Goal: Information Seeking & Learning: Learn about a topic

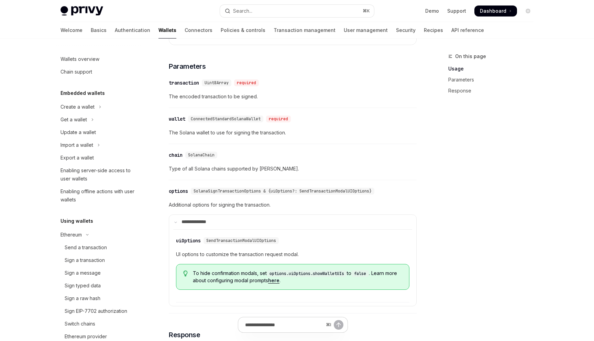
scroll to position [148, 0]
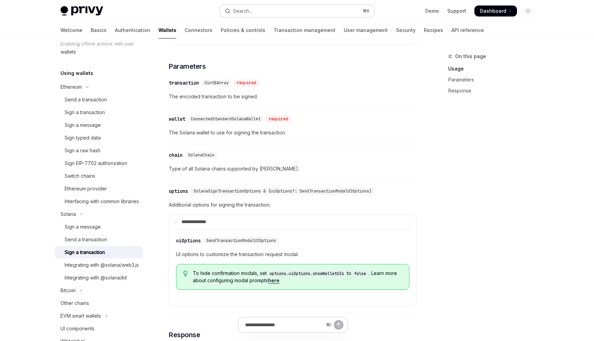
click at [251, 13] on div "Search..." at bounding box center [242, 11] width 19 height 8
click at [247, 12] on div "Search..." at bounding box center [242, 11] width 19 height 8
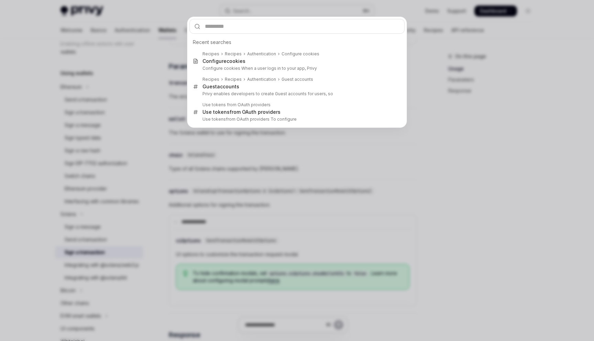
click at [247, 12] on div "Recent searches Recipes Recipes Authentication Configure cookies Configure cook…" at bounding box center [297, 170] width 594 height 341
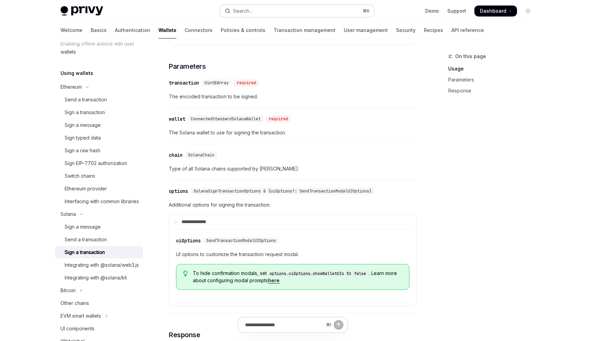
click at [247, 12] on div "Search..." at bounding box center [242, 11] width 19 height 8
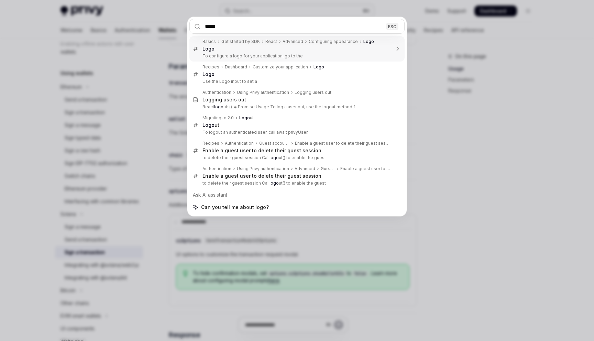
type input "******"
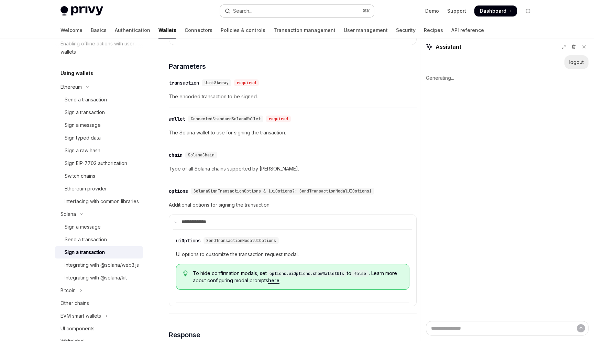
click at [281, 9] on button "Search... ⌘ K" at bounding box center [297, 11] width 154 height 12
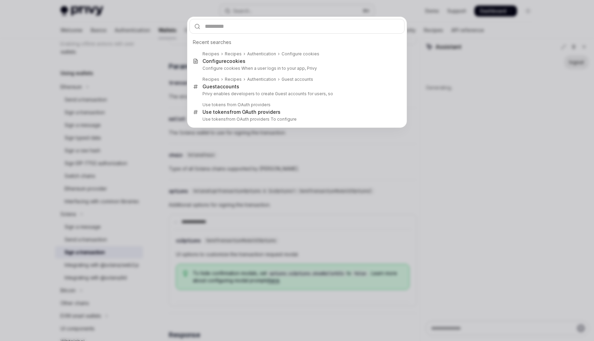
type textarea "*"
type input "**"
type textarea "*"
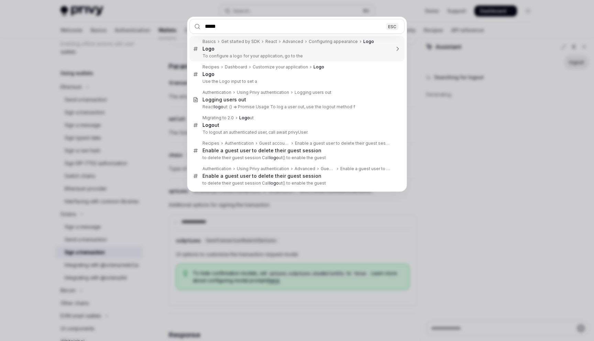
type input "******"
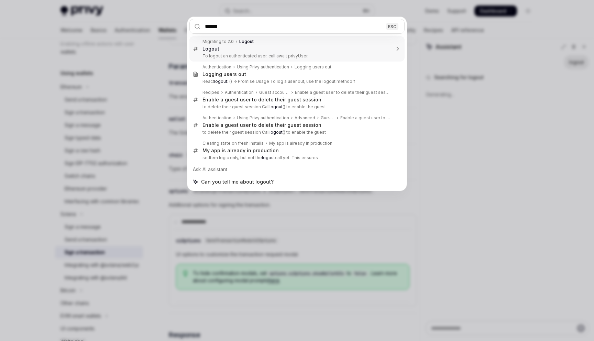
type textarea "*"
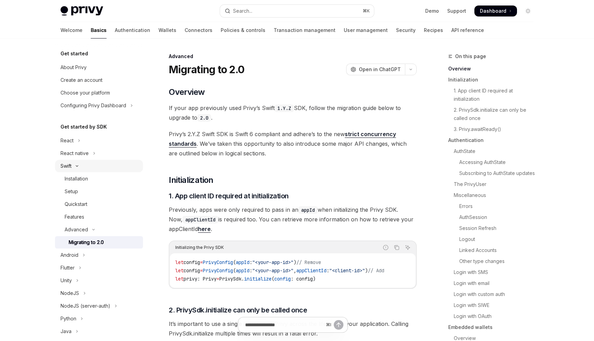
click at [74, 166] on icon "Toggle Swift section" at bounding box center [77, 166] width 8 height 3
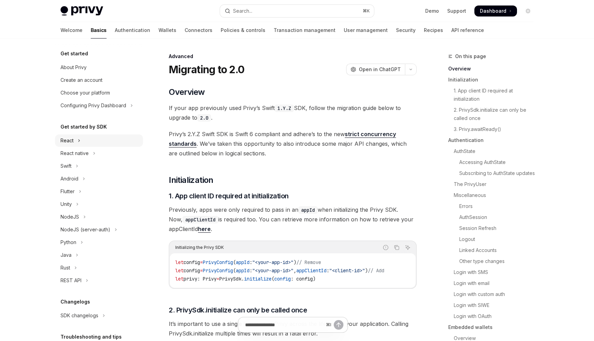
click at [79, 142] on icon "Toggle React section" at bounding box center [79, 140] width 3 height 8
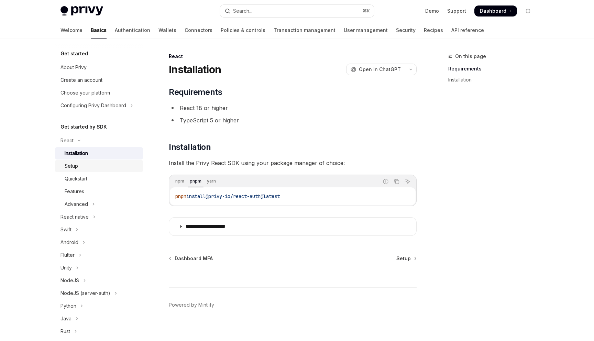
click at [84, 170] on link "Setup" at bounding box center [99, 166] width 88 height 12
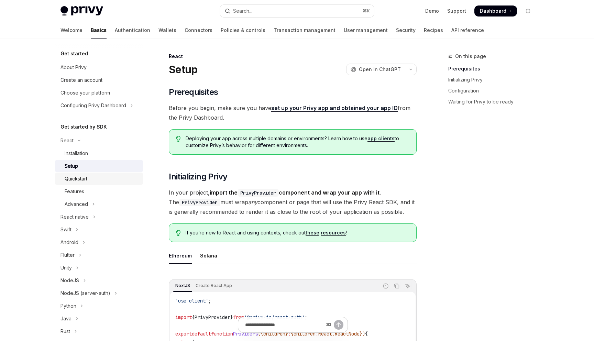
click at [88, 183] on link "Quickstart" at bounding box center [99, 178] width 88 height 12
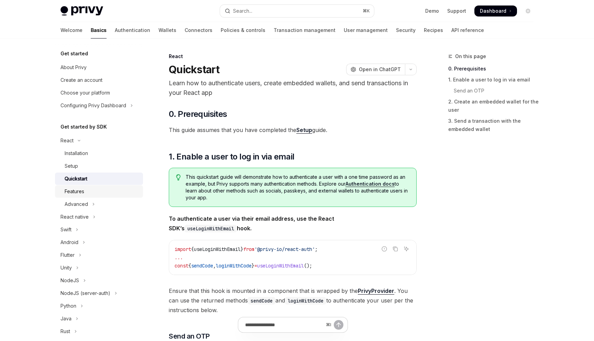
click at [89, 192] on div "Features" at bounding box center [102, 191] width 74 height 8
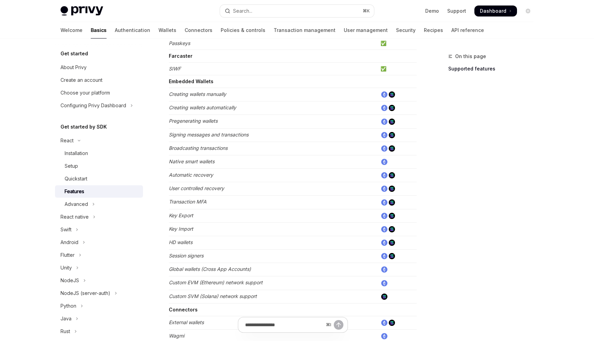
scroll to position [365, 0]
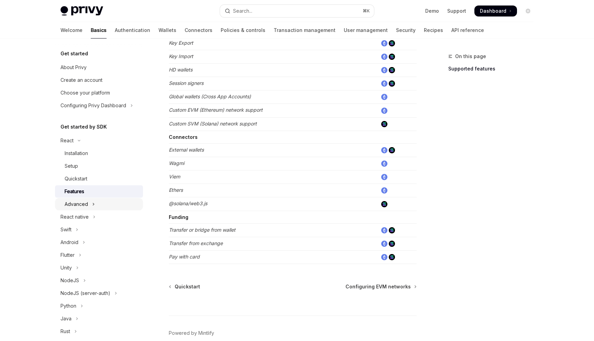
click at [94, 203] on button "Advanced" at bounding box center [99, 204] width 88 height 12
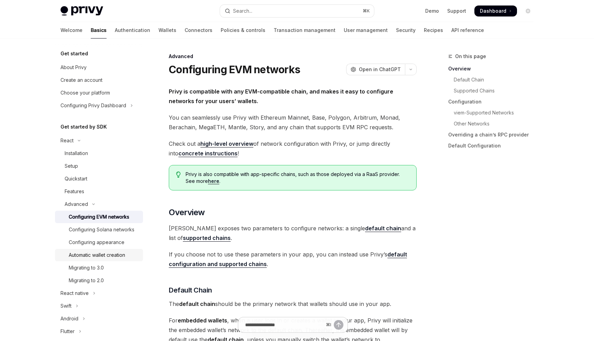
click at [103, 254] on div "Automatic wallet creation" at bounding box center [97, 255] width 56 height 8
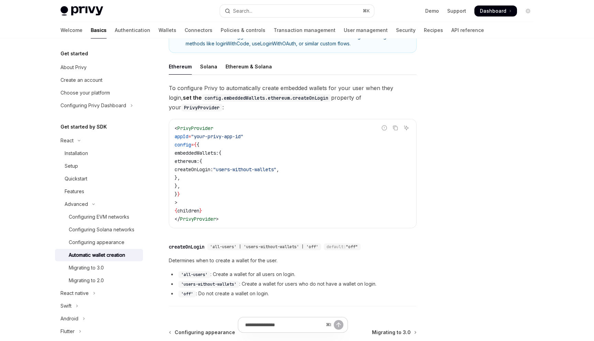
scroll to position [129, 0]
click at [206, 64] on div "Solana" at bounding box center [208, 67] width 17 height 16
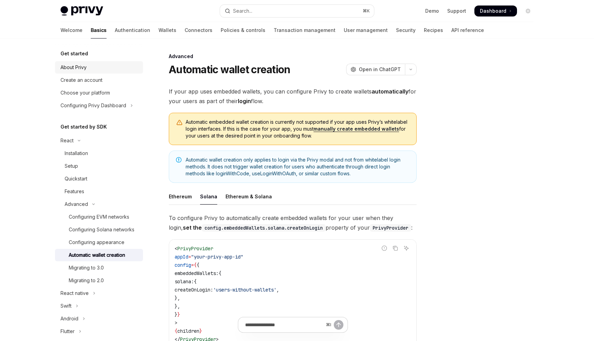
click at [79, 66] on div "About Privy" at bounding box center [73, 67] width 26 height 8
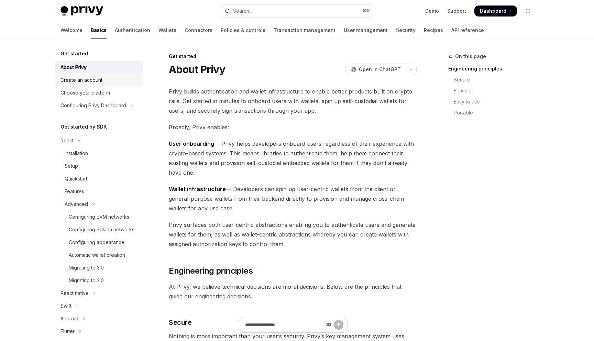
click at [89, 83] on div "Create an account" at bounding box center [81, 80] width 42 height 8
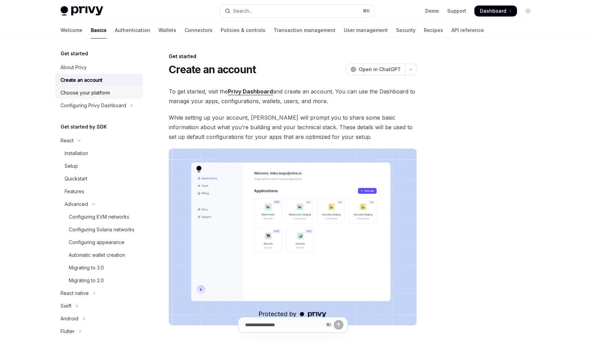
click at [93, 94] on div "Choose your platform" at bounding box center [84, 93] width 49 height 8
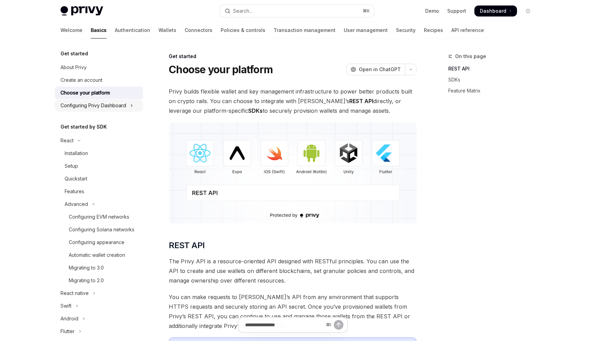
click at [99, 107] on div "Configuring Privy Dashboard" at bounding box center [93, 105] width 66 height 8
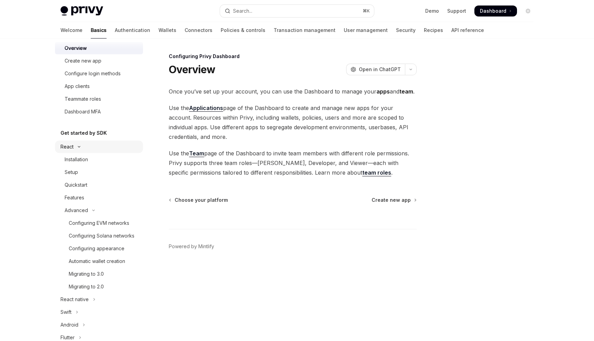
scroll to position [72, 0]
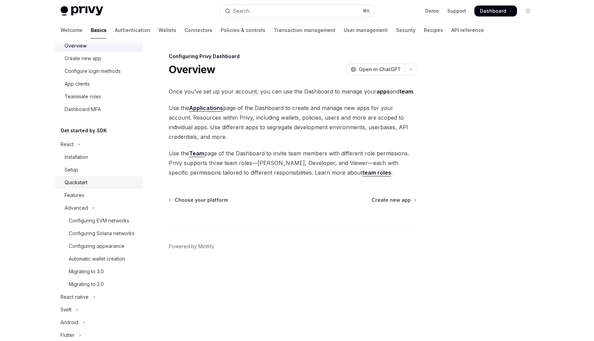
click at [91, 183] on div "Quickstart" at bounding box center [102, 182] width 74 height 8
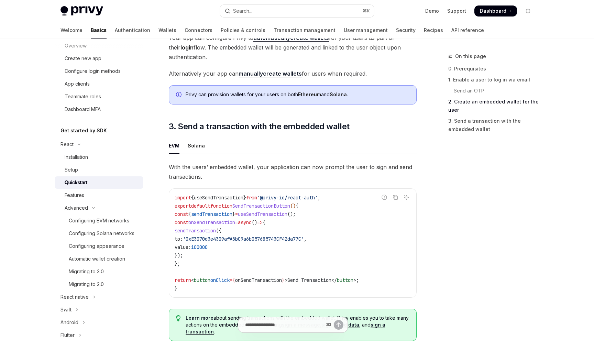
scroll to position [522, 0]
click at [196, 150] on div "Solana" at bounding box center [196, 145] width 17 height 16
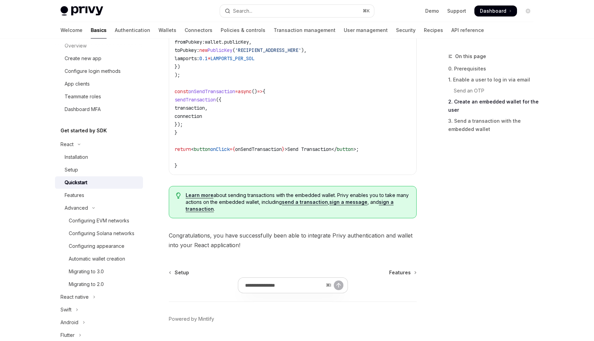
scroll to position [785, 0]
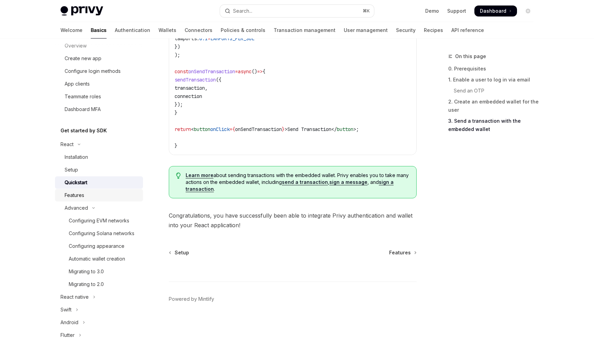
click at [83, 196] on div "Features" at bounding box center [75, 195] width 20 height 8
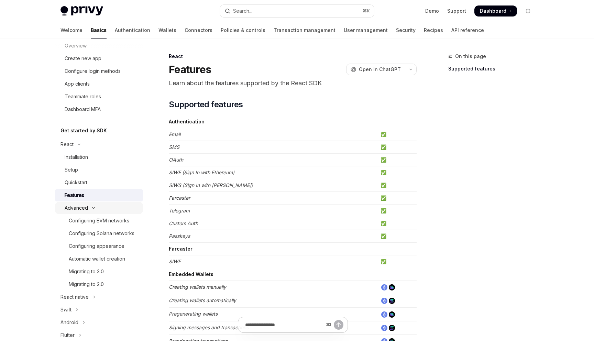
click at [89, 208] on icon "Toggle Advanced section" at bounding box center [93, 207] width 8 height 3
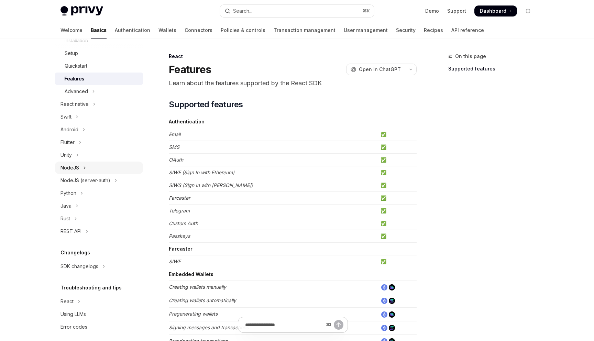
scroll to position [195, 0]
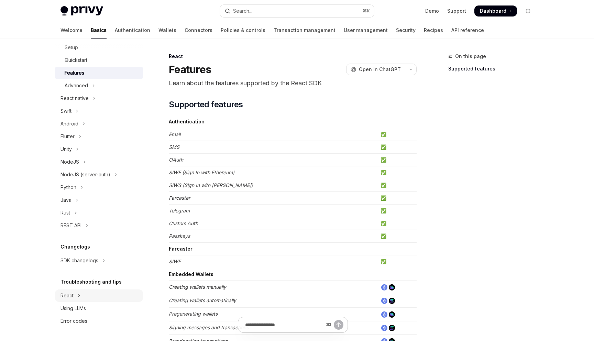
click at [77, 295] on button "React" at bounding box center [99, 295] width 88 height 12
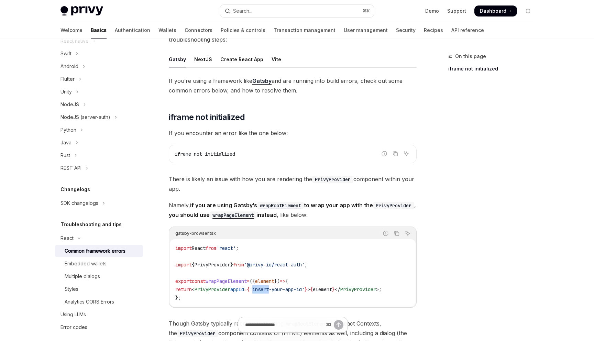
scroll to position [61, 0]
click at [203, 55] on div "NextJS" at bounding box center [203, 60] width 18 height 16
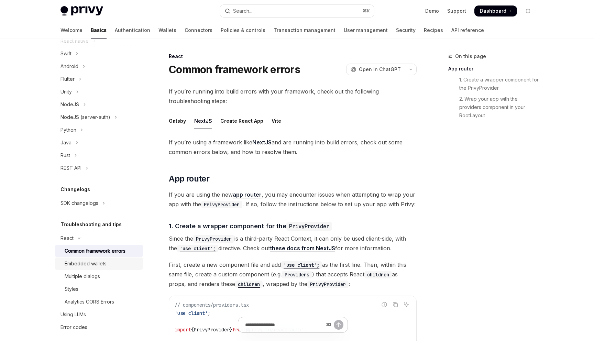
click at [94, 264] on div "Embedded wallets" at bounding box center [86, 263] width 42 height 8
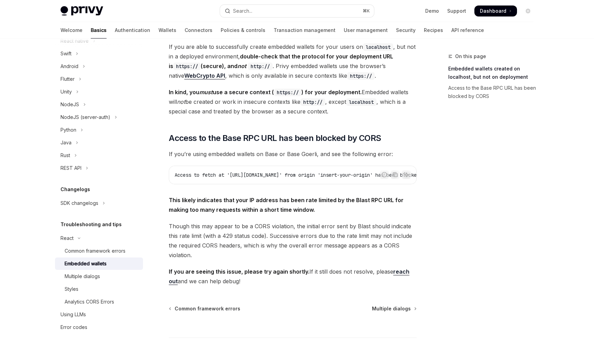
scroll to position [108, 0]
click at [101, 280] on div "Multiple dialogs" at bounding box center [102, 276] width 74 height 8
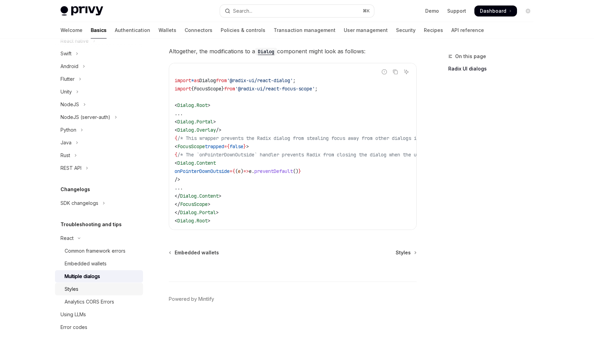
scroll to position [258, 0]
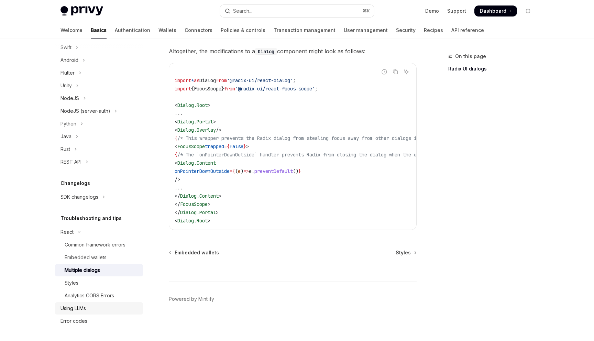
click at [90, 309] on div "Using LLMs" at bounding box center [99, 308] width 78 height 8
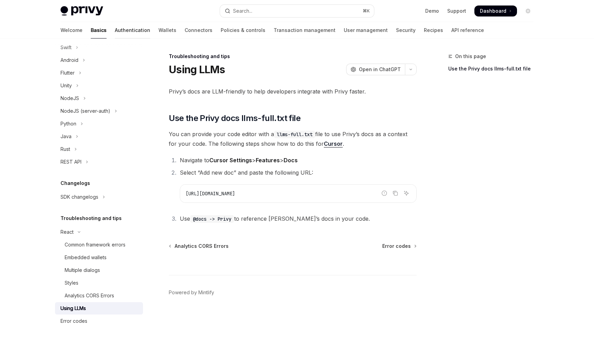
click at [115, 34] on link "Authentication" at bounding box center [132, 30] width 35 height 16
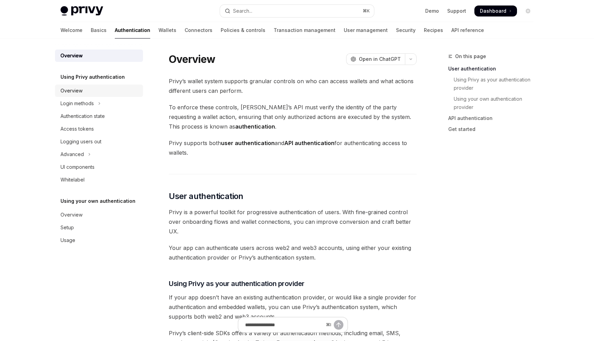
click at [85, 94] on div "Overview" at bounding box center [99, 91] width 78 height 8
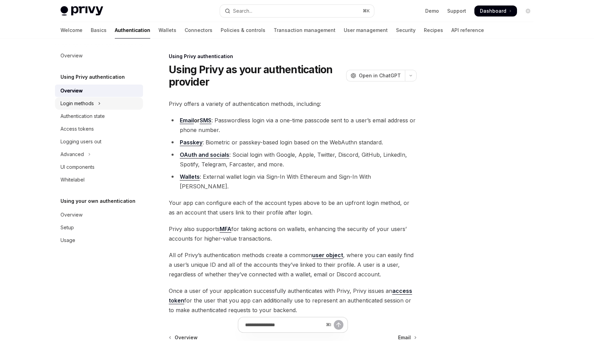
click at [89, 102] on div "Login methods" at bounding box center [76, 103] width 33 height 8
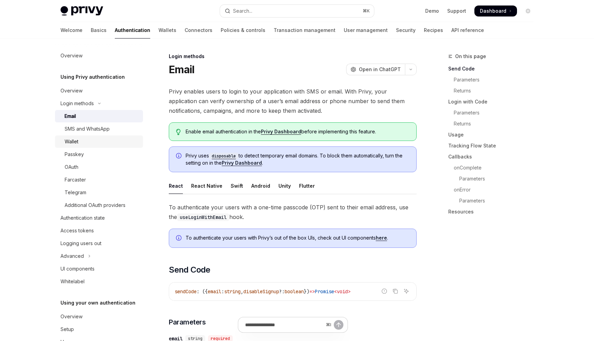
click at [82, 138] on div "Wallet" at bounding box center [102, 141] width 74 height 8
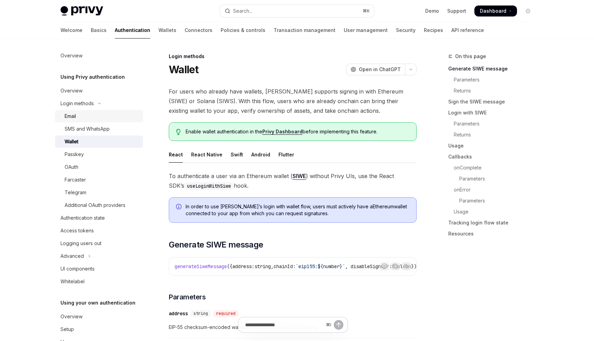
click at [92, 119] on div "Email" at bounding box center [102, 116] width 74 height 8
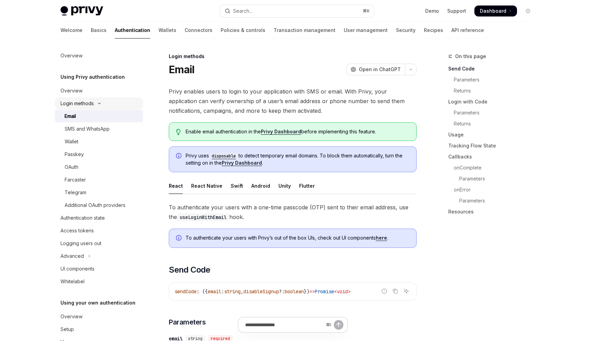
click at [99, 105] on button "Login methods" at bounding box center [99, 103] width 88 height 12
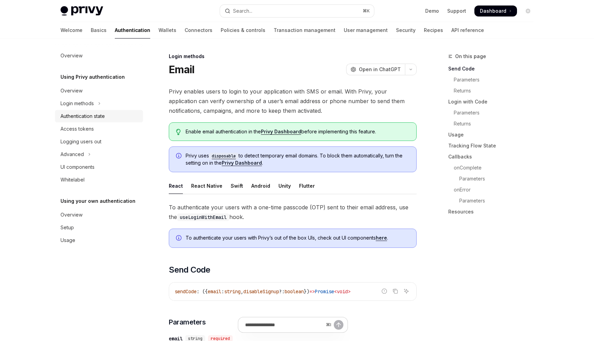
click at [98, 114] on div "Authentication state" at bounding box center [82, 116] width 44 height 8
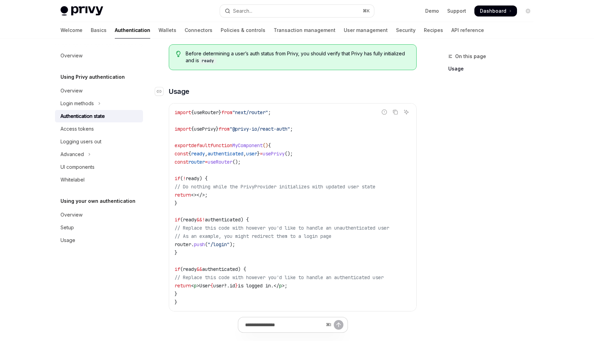
scroll to position [171, 0]
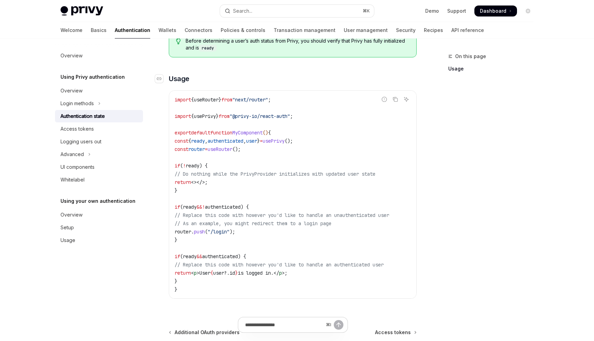
click at [289, 180] on code "import { useRouter } from "next/router" ; import { usePrivy } from "@privy-io/r…" at bounding box center [293, 195] width 236 height 198
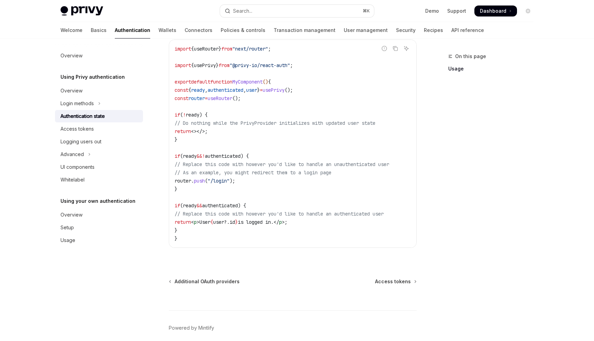
scroll to position [253, 0]
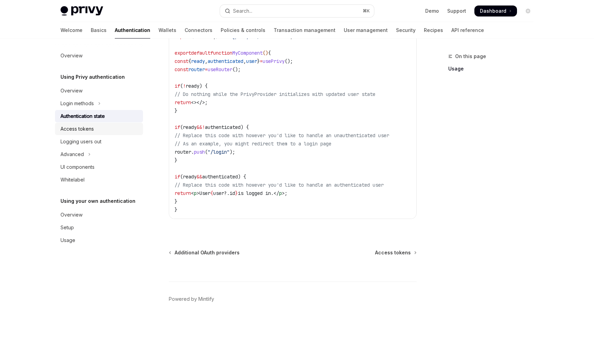
click at [90, 131] on div "Access tokens" at bounding box center [76, 129] width 33 height 8
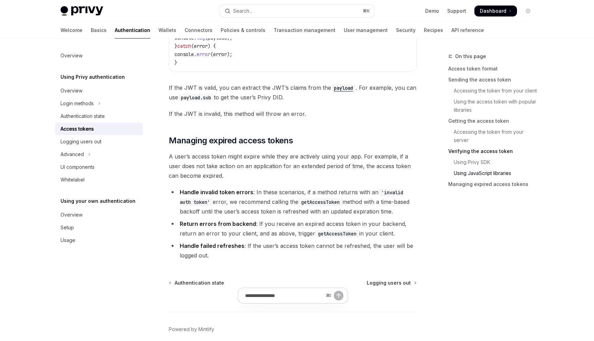
scroll to position [1834, 0]
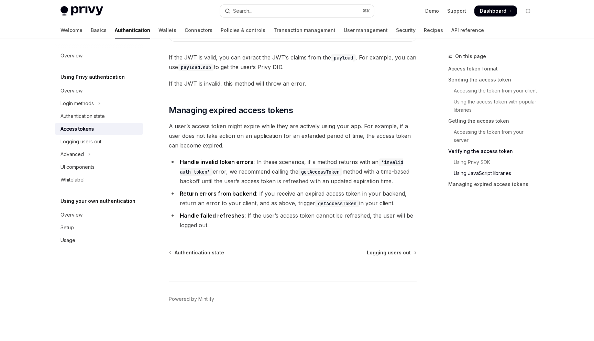
click at [88, 135] on ul "Overview Login methods Authentication state Access tokens Logging users out Adv…" at bounding box center [99, 135] width 88 height 101
click at [94, 141] on div "Logging users out" at bounding box center [80, 141] width 41 height 8
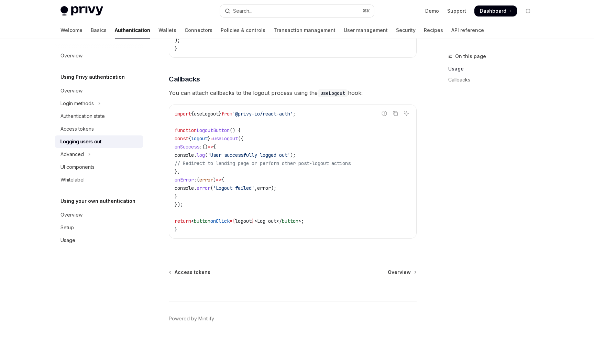
scroll to position [297, 0]
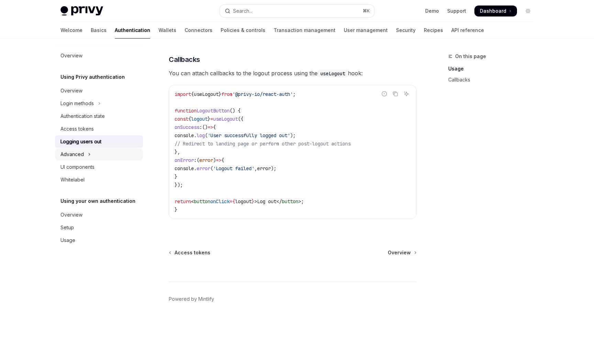
click at [100, 154] on button "Advanced" at bounding box center [99, 154] width 88 height 12
click at [94, 170] on button "MFA" at bounding box center [99, 167] width 88 height 12
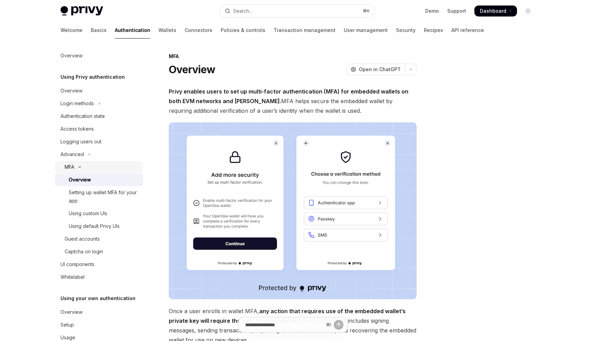
click at [94, 170] on button "MFA" at bounding box center [99, 167] width 88 height 12
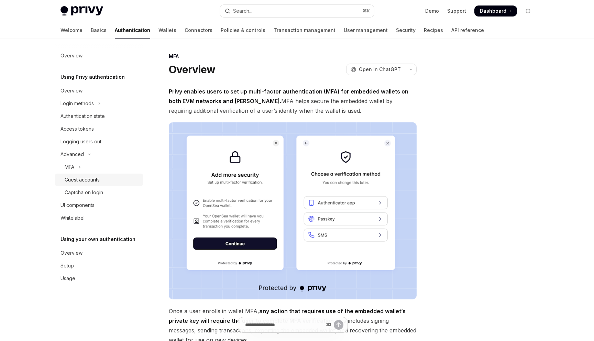
click at [94, 179] on div "Guest accounts" at bounding box center [82, 180] width 35 height 8
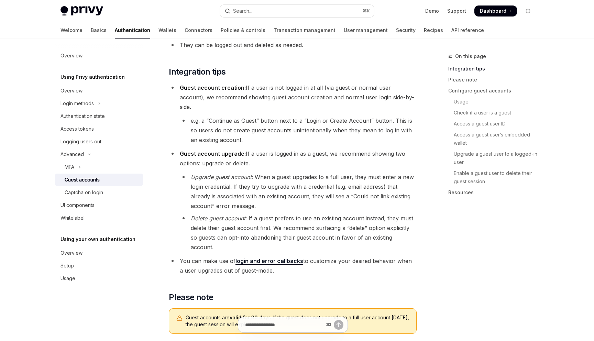
scroll to position [169, 0]
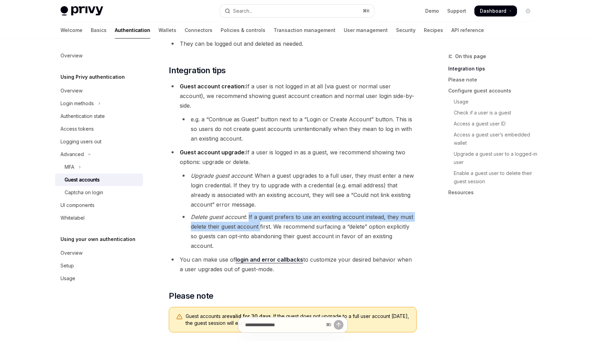
drag, startPoint x: 249, startPoint y: 206, endPoint x: 260, endPoint y: 215, distance: 14.6
click at [260, 215] on li "Delete guest account : If a guest prefers to use an existing account instead, t…" at bounding box center [298, 231] width 237 height 38
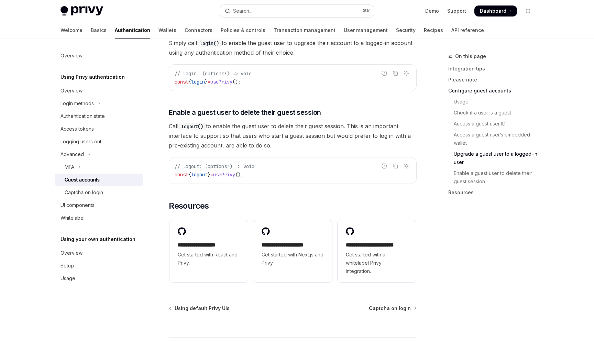
scroll to position [1089, 0]
click at [104, 196] on div "Captcha on login" at bounding box center [102, 192] width 74 height 8
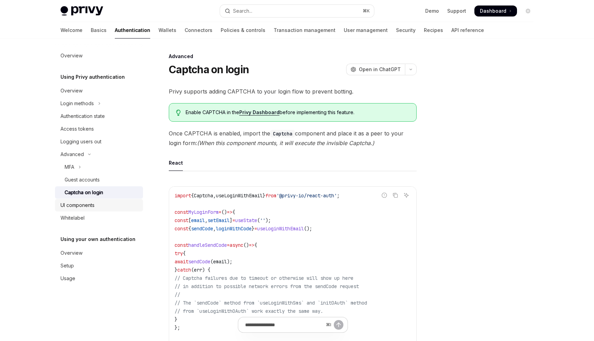
click at [96, 208] on div "UI components" at bounding box center [99, 205] width 78 height 8
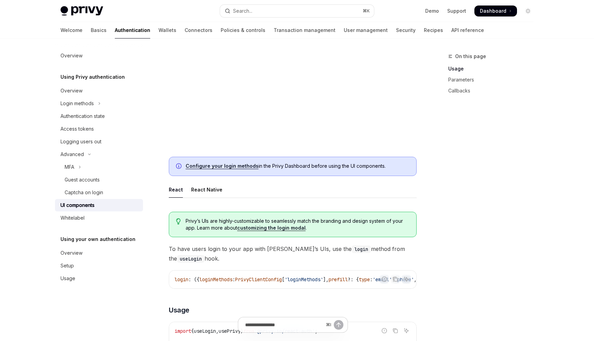
scroll to position [108, 0]
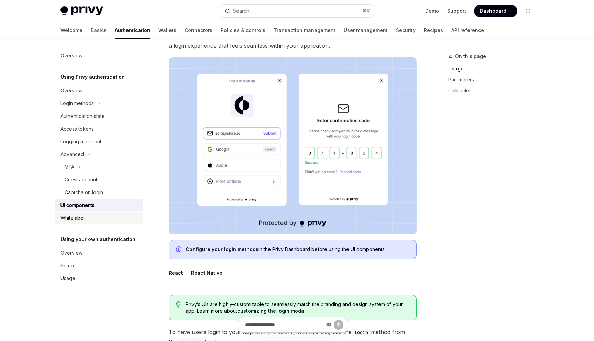
click at [96, 222] on div "Whitelabel" at bounding box center [99, 218] width 78 height 8
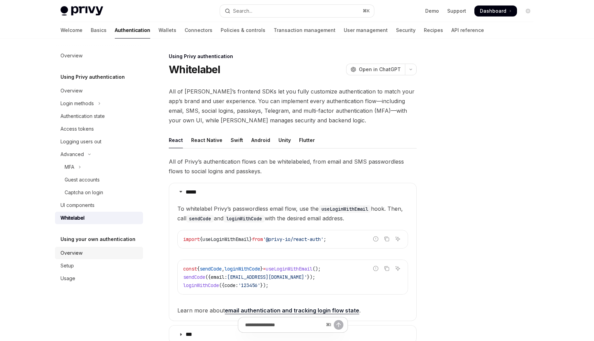
click at [68, 248] on link "Overview" at bounding box center [99, 253] width 88 height 12
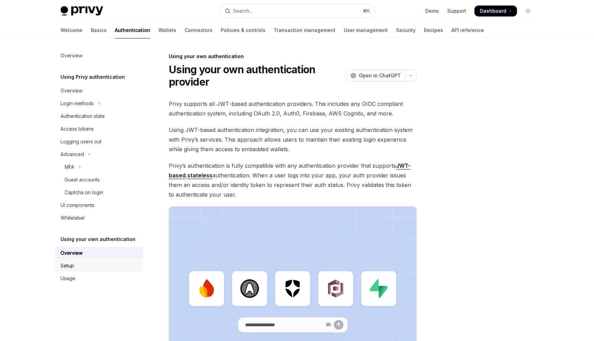
click at [66, 264] on div "Setup" at bounding box center [66, 265] width 13 height 8
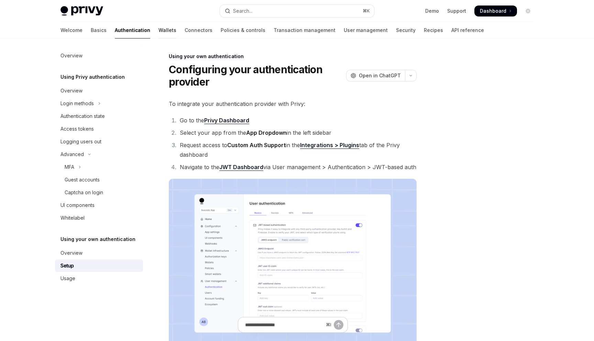
click at [158, 34] on link "Wallets" at bounding box center [167, 30] width 18 height 16
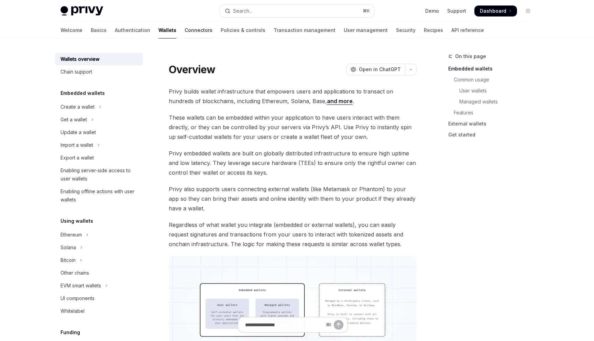
click at [185, 33] on link "Connectors" at bounding box center [199, 30] width 28 height 16
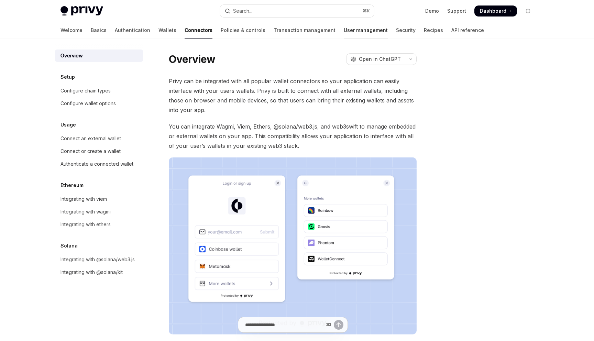
click at [344, 35] on link "User management" at bounding box center [366, 30] width 44 height 16
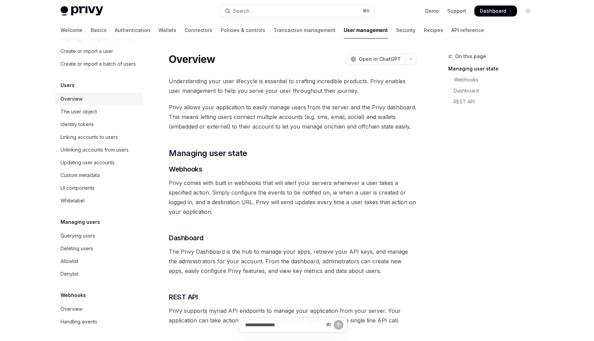
scroll to position [53, 0]
click at [396, 35] on link "Security" at bounding box center [406, 30] width 20 height 16
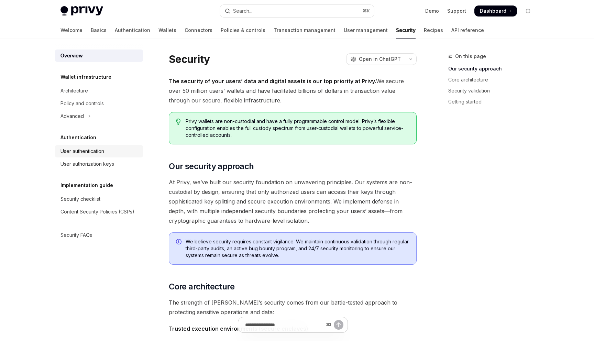
click at [83, 149] on div "User authentication" at bounding box center [82, 151] width 44 height 8
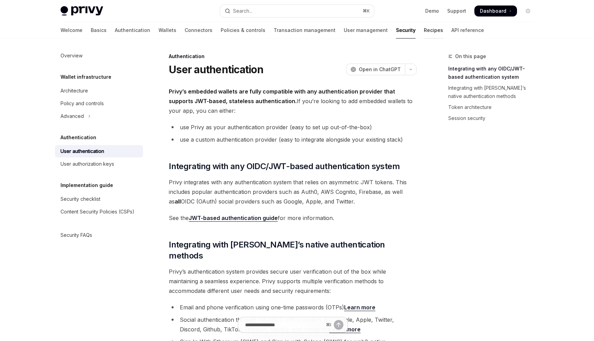
click at [424, 33] on link "Recipes" at bounding box center [433, 30] width 19 height 16
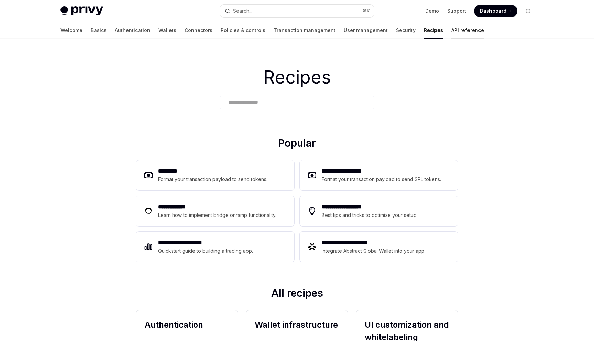
click at [451, 34] on link "API reference" at bounding box center [467, 30] width 33 height 16
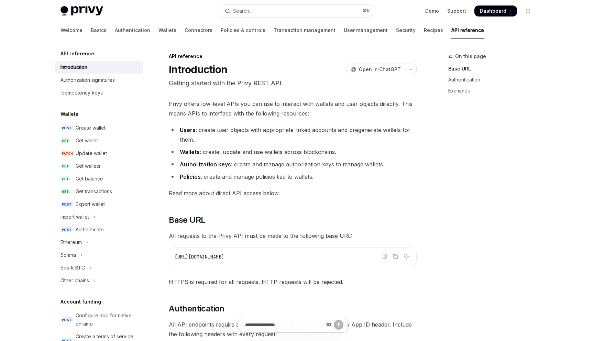
click at [378, 25] on div "Welcome Basics Authentication Wallets Connectors Policies & controls Transactio…" at bounding box center [271, 30] width 423 height 16
click at [424, 28] on link "Recipes" at bounding box center [433, 30] width 19 height 16
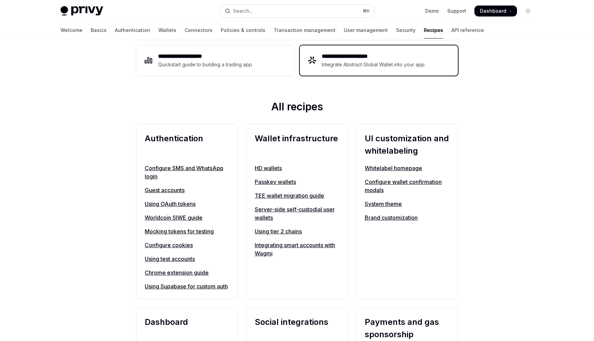
scroll to position [187, 0]
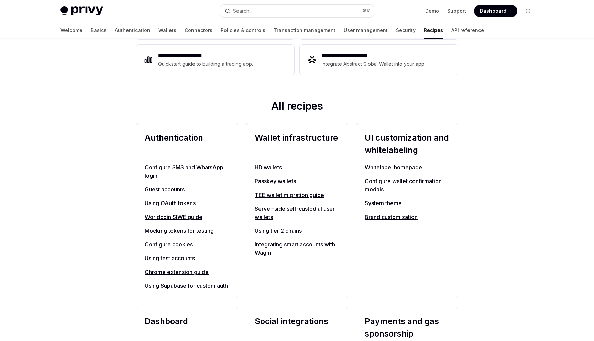
click at [181, 191] on link "Guest accounts" at bounding box center [187, 189] width 85 height 8
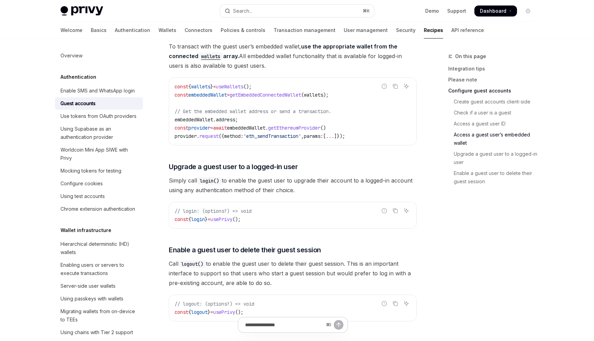
scroll to position [1001, 0]
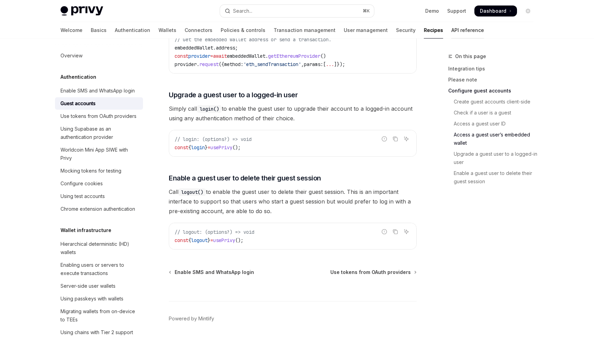
click at [451, 33] on link "API reference" at bounding box center [467, 30] width 33 height 16
type textarea "*"
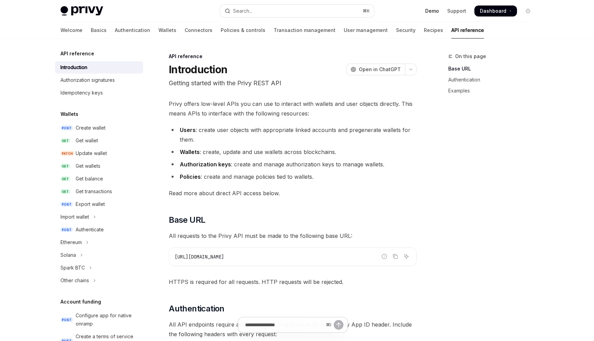
click at [435, 13] on link "Demo" at bounding box center [432, 11] width 14 height 7
click at [265, 9] on button "Search... ⌘ K" at bounding box center [297, 11] width 154 height 12
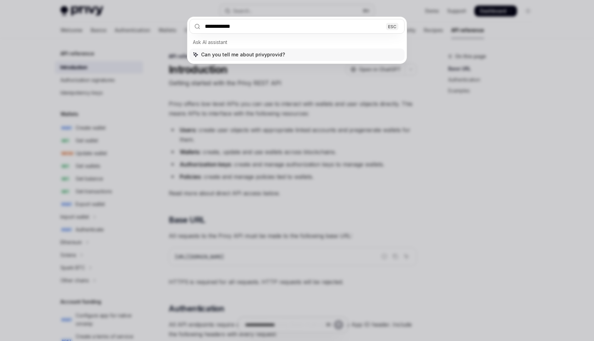
type input "**********"
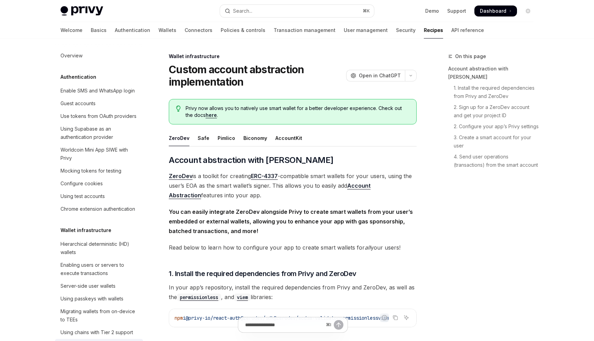
type textarea "*"
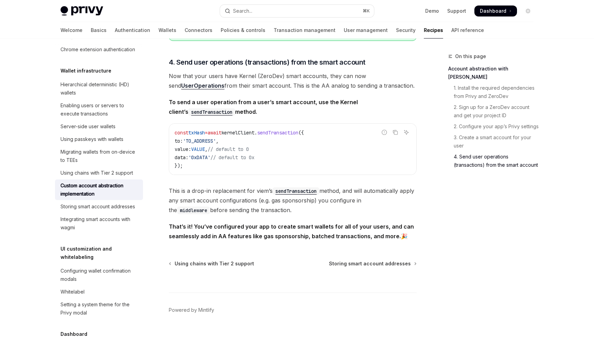
scroll to position [1411, 0]
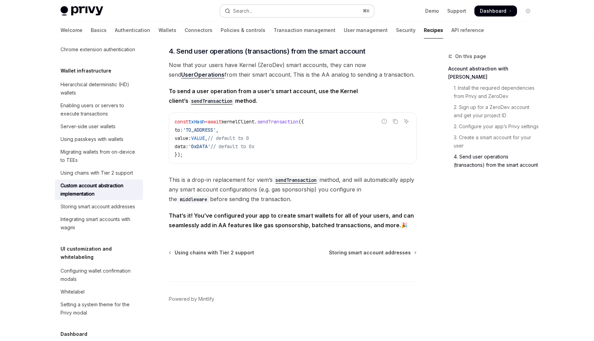
click at [268, 15] on button "Search... ⌘ K" at bounding box center [297, 11] width 154 height 12
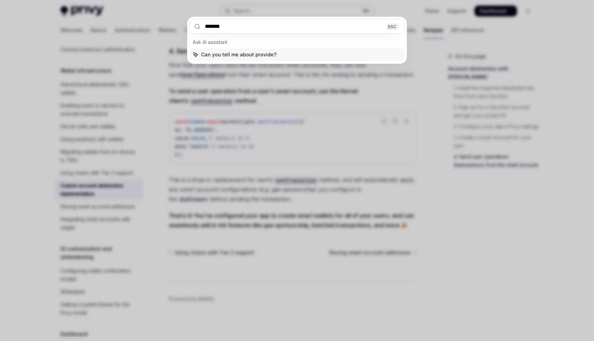
type input "********"
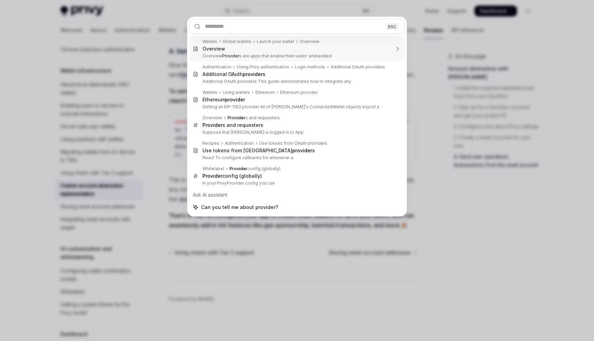
type textarea "*"
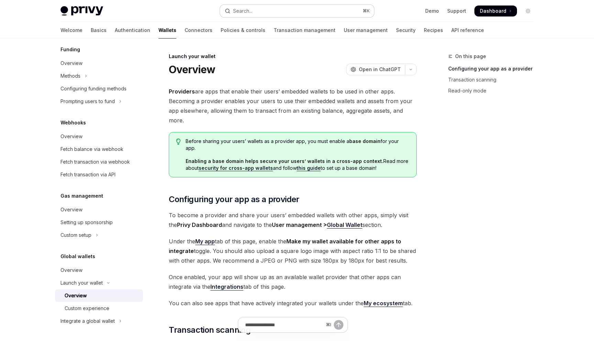
click at [261, 8] on button "Search... ⌘ K" at bounding box center [297, 11] width 154 height 12
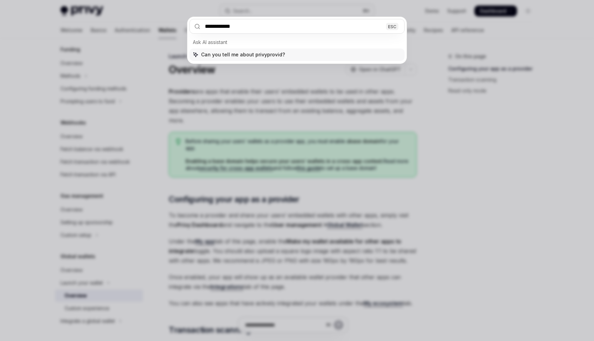
type input "**********"
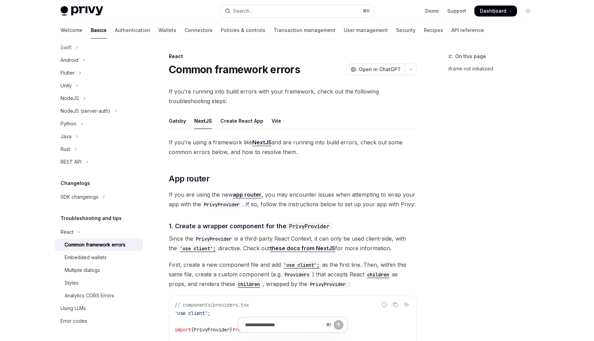
scroll to position [100, 0]
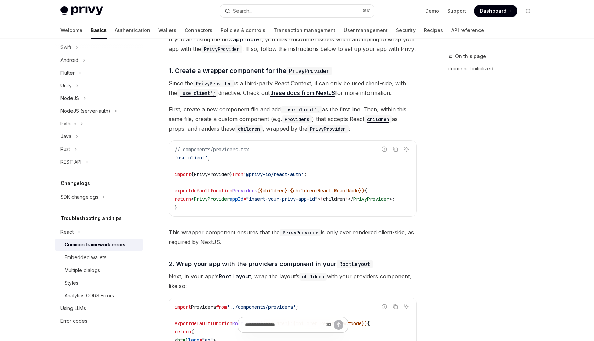
type textarea "*"
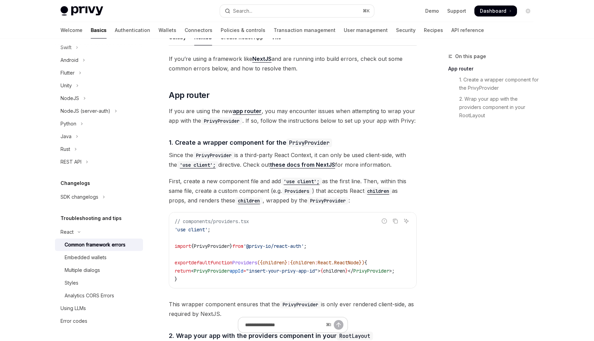
scroll to position [83, 0]
click at [308, 142] on code "PrivyProvider" at bounding box center [309, 143] width 46 height 9
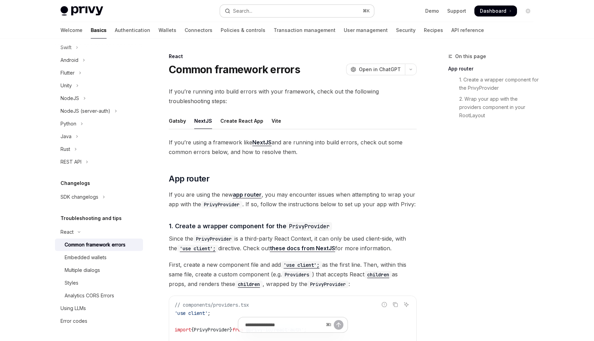
click at [268, 14] on button "Search... ⌘ K" at bounding box center [297, 11] width 154 height 12
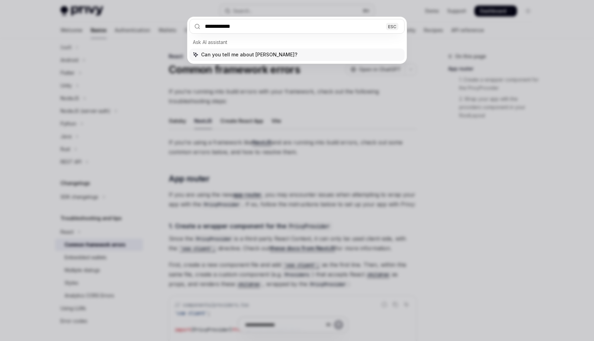
type input "**********"
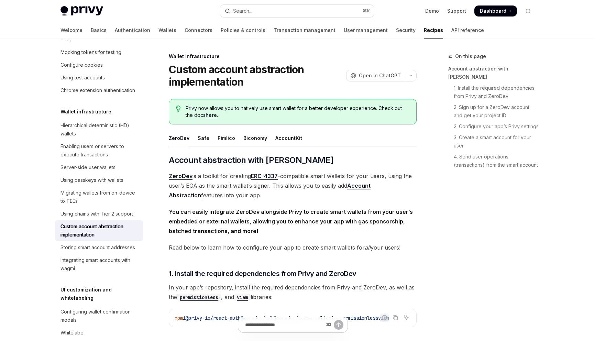
scroll to position [38, 0]
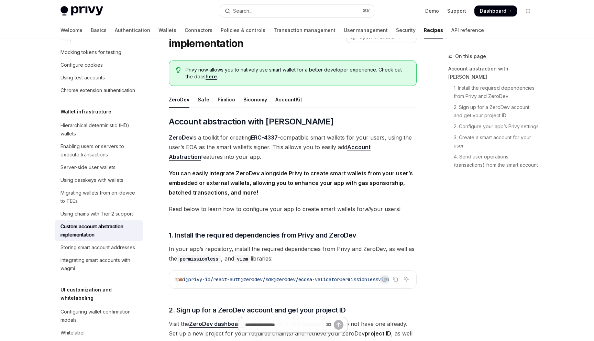
type textarea "*"
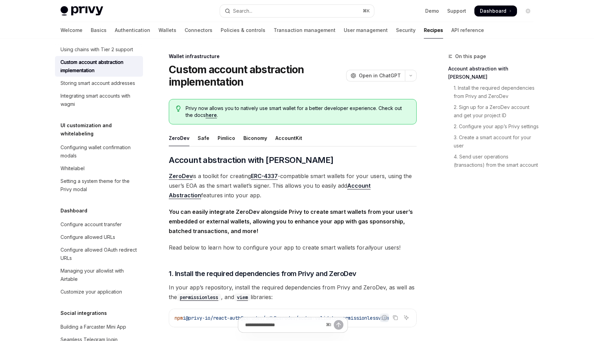
click at [261, 19] on div "Privy Docs home page Search... ⌘ K Demo Support Dashboard Dashboard Search..." at bounding box center [296, 11] width 473 height 22
click at [257, 10] on button "Search... ⌘ K" at bounding box center [297, 11] width 154 height 12
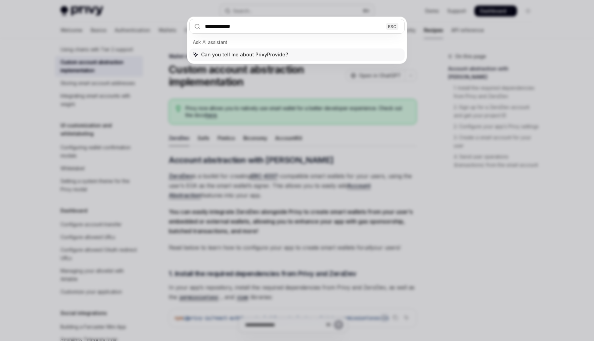
type input "**********"
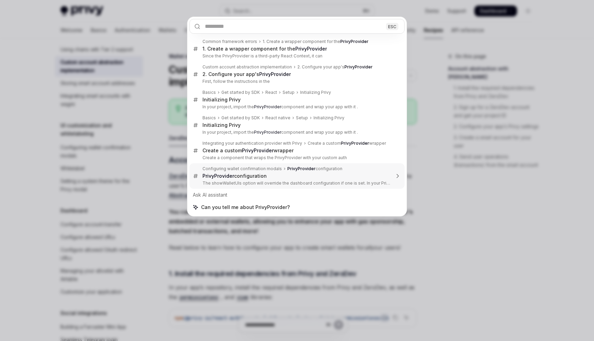
type textarea "*"
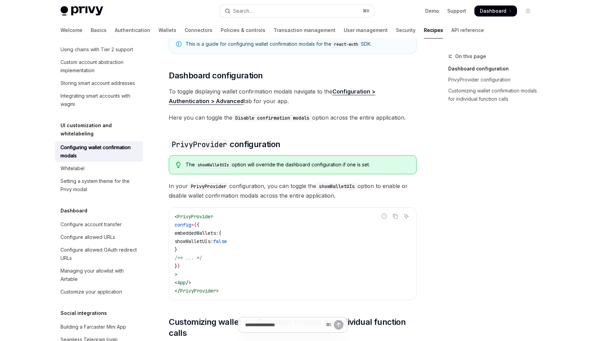
scroll to position [75, 0]
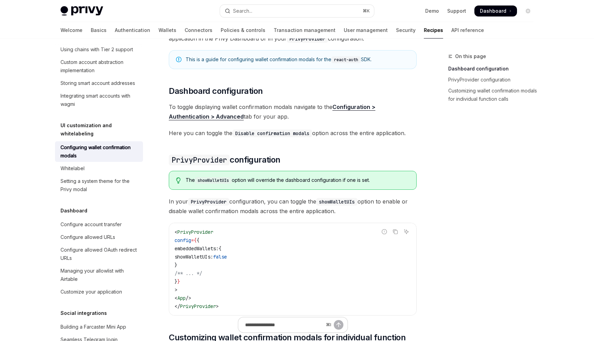
click at [362, 108] on link "Configuration > Authentication > Advanced" at bounding box center [272, 111] width 206 height 17
click at [220, 201] on code "PrivyProvider" at bounding box center [208, 202] width 41 height 8
click at [261, 13] on button "Search... ⌘ K" at bounding box center [297, 11] width 154 height 12
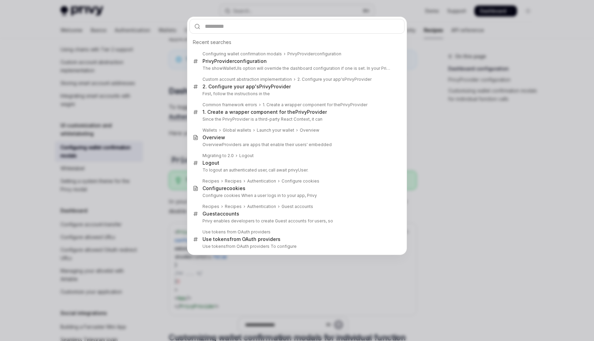
type input "**********"
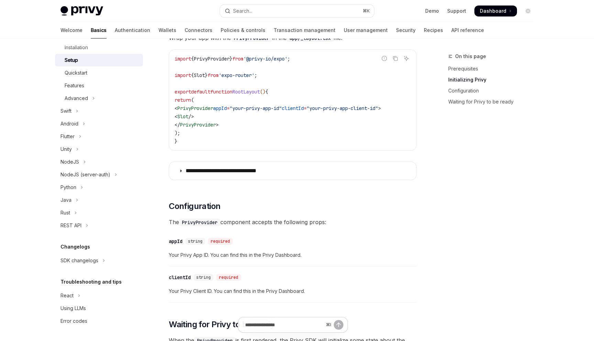
scroll to position [244, 0]
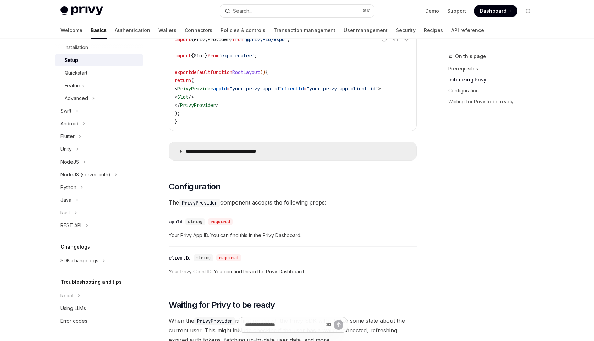
click at [227, 158] on summary "**********" at bounding box center [292, 151] width 247 height 18
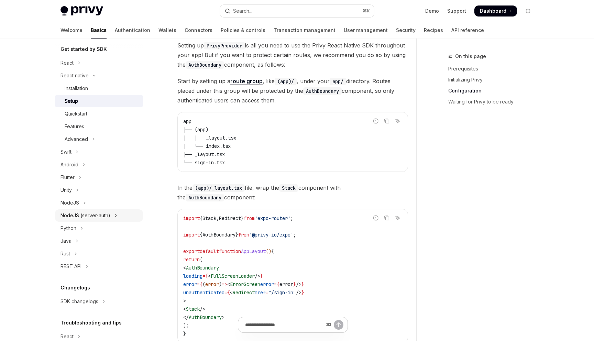
scroll to position [74, 0]
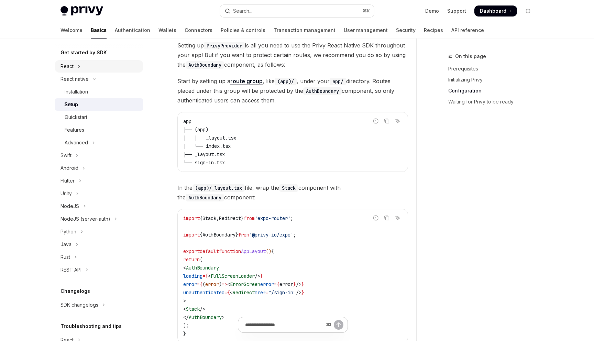
click at [80, 67] on icon "Toggle React section" at bounding box center [79, 66] width 3 height 8
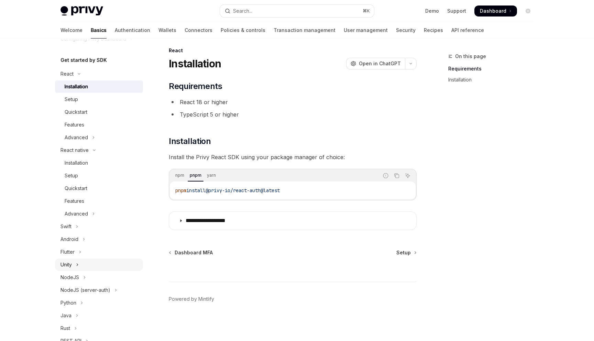
scroll to position [58, 0]
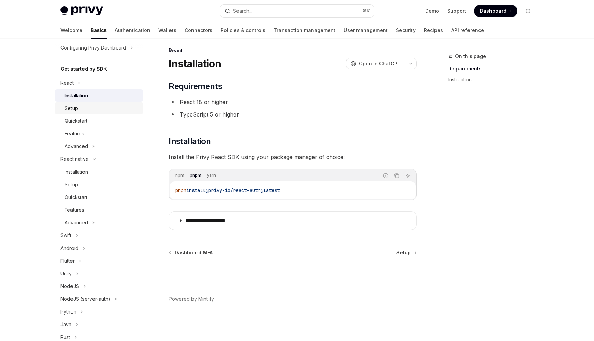
click at [81, 113] on link "Setup" at bounding box center [99, 108] width 88 height 12
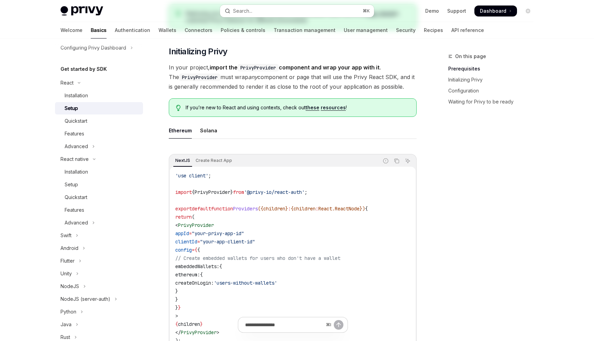
scroll to position [134, 0]
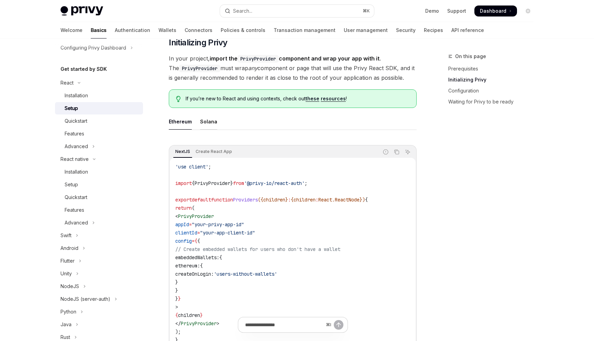
click at [211, 127] on div "Solana" at bounding box center [208, 121] width 17 height 16
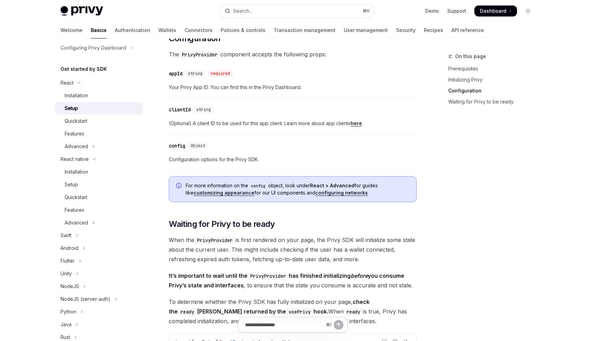
scroll to position [511, 0]
click at [232, 191] on link "customizing appearance" at bounding box center [223, 192] width 61 height 6
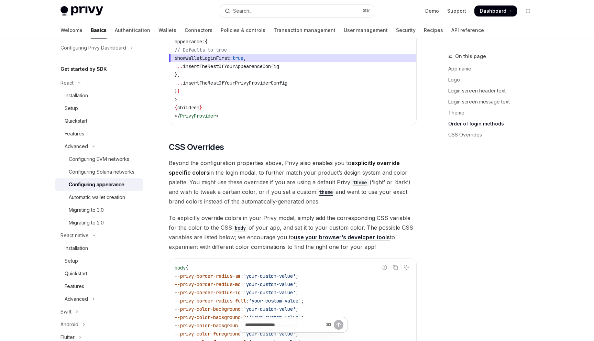
scroll to position [1719, 0]
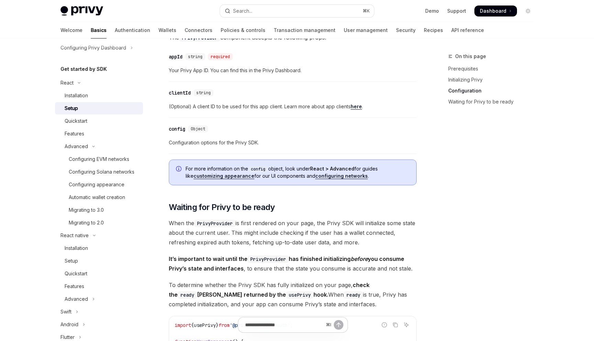
scroll to position [537, 0]
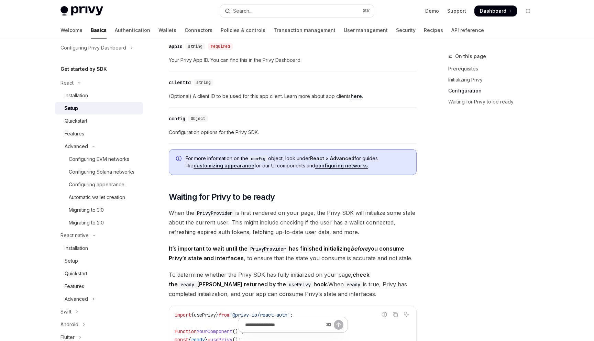
click at [337, 164] on link "configuring networks" at bounding box center [341, 166] width 53 height 6
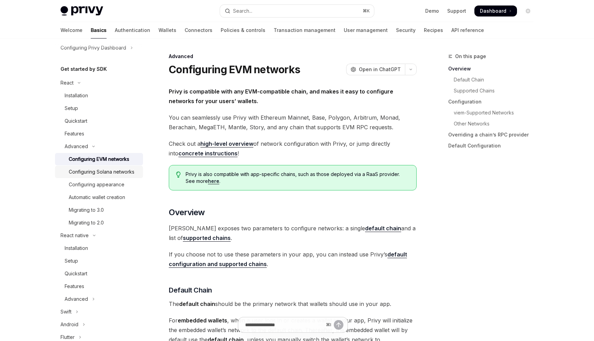
click at [111, 170] on div "Configuring Solana networks" at bounding box center [102, 172] width 66 height 8
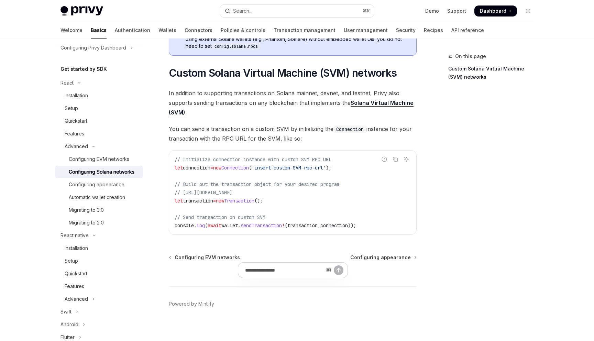
scroll to position [309, 0]
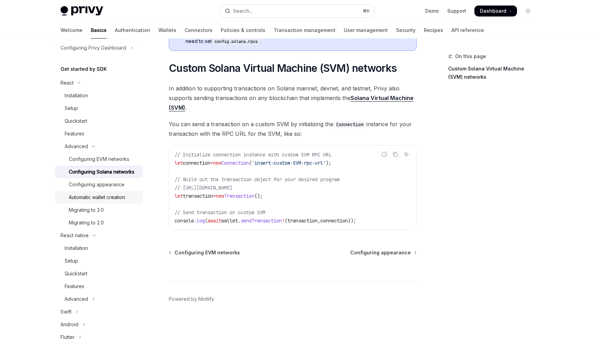
click at [115, 200] on div "Automatic wallet creation" at bounding box center [97, 197] width 56 height 8
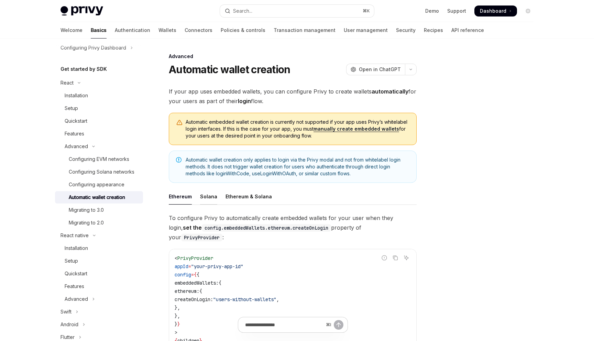
click at [205, 193] on div "Solana" at bounding box center [208, 196] width 17 height 16
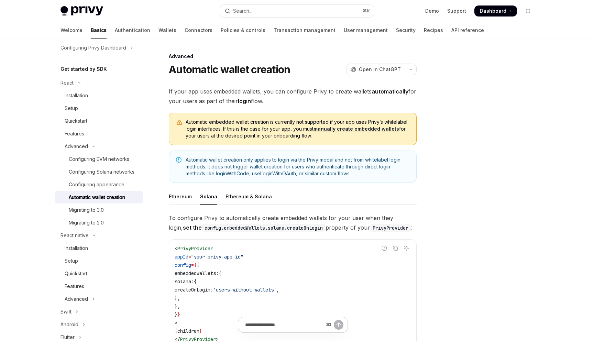
click at [88, 5] on div "Privy Docs home page Search... ⌘ K Demo Support Dashboard Dashboard Search..." at bounding box center [296, 11] width 473 height 22
click at [77, 10] on img at bounding box center [81, 11] width 43 height 10
type textarea "*"
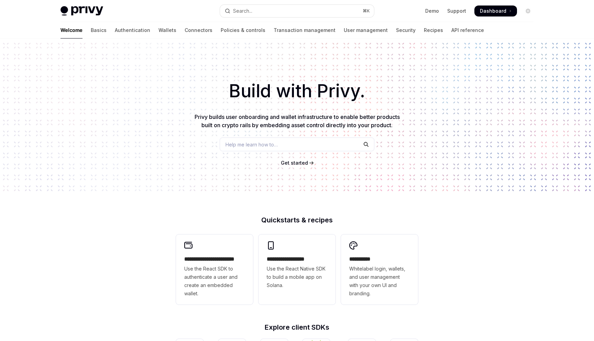
scroll to position [205, 0]
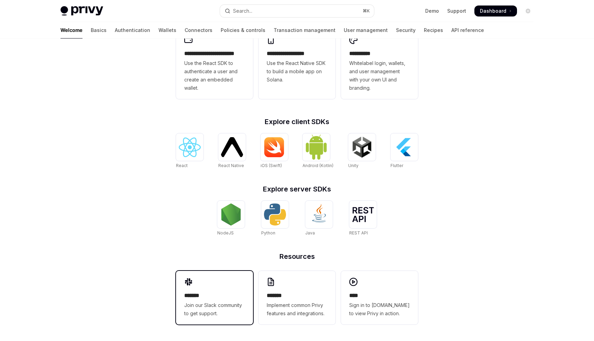
click at [210, 289] on div "******* Join our Slack community to get support." at bounding box center [214, 298] width 77 height 54
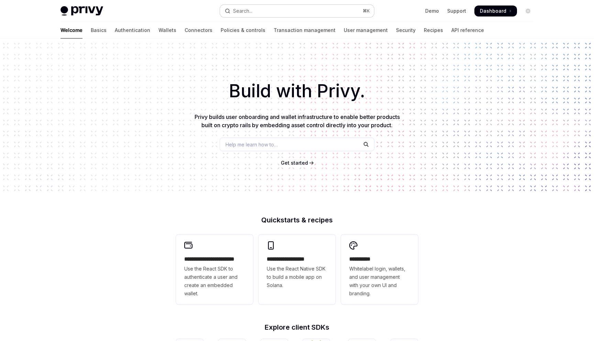
click at [310, 17] on button "Search... ⌘ K" at bounding box center [297, 11] width 154 height 12
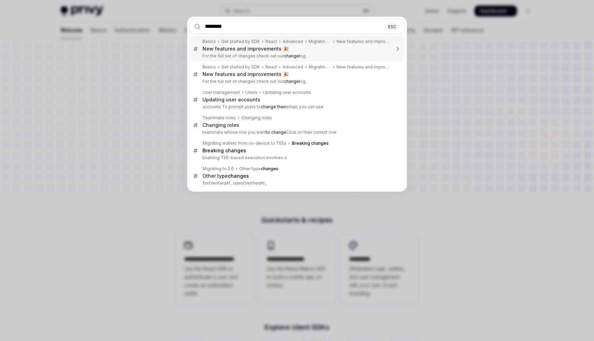
type input "*********"
type textarea "*"
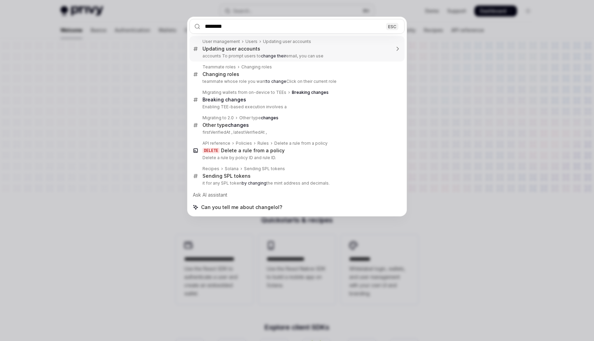
type input "*********"
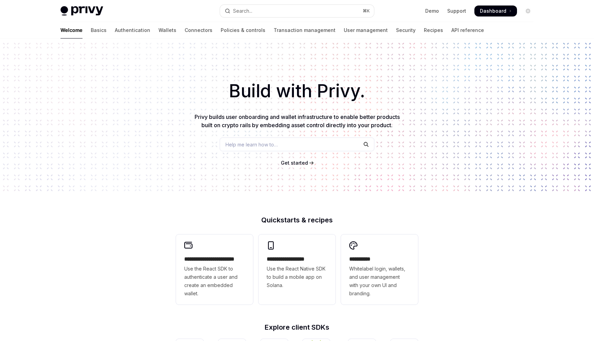
type textarea "*"
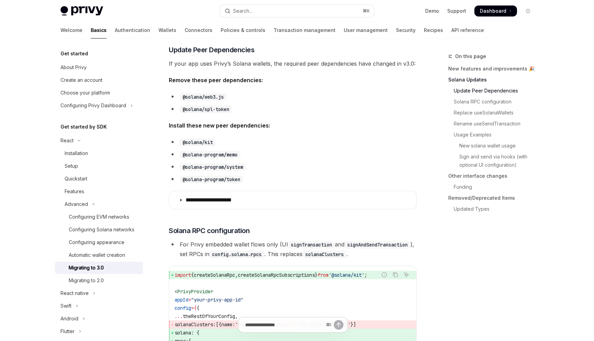
scroll to position [207, 0]
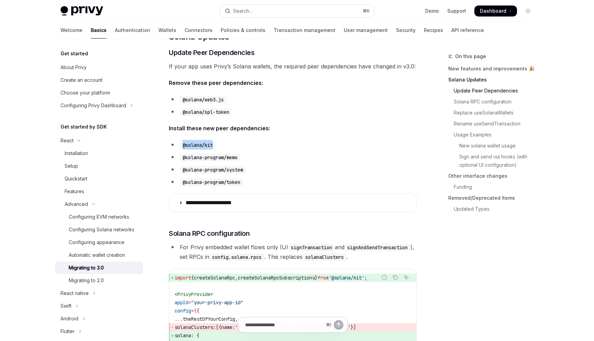
drag, startPoint x: 219, startPoint y: 144, endPoint x: 183, endPoint y: 145, distance: 36.1
click at [183, 145] on li "@solana/kit" at bounding box center [293, 145] width 248 height 10
copy code "@solana/kit"
click at [249, 156] on li "@solana-program/memo" at bounding box center [293, 157] width 248 height 10
drag, startPoint x: 249, startPoint y: 157, endPoint x: 183, endPoint y: 156, distance: 66.3
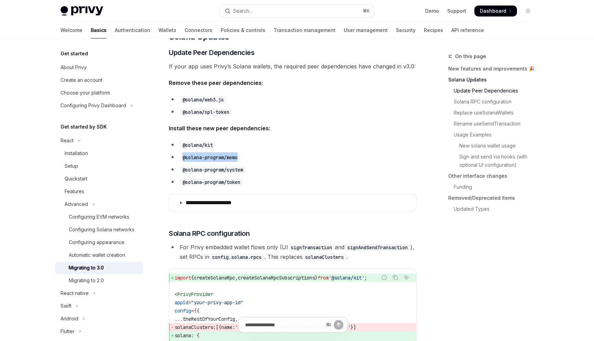
click at [183, 156] on li "@solana-program/memo" at bounding box center [293, 157] width 248 height 10
copy code "@solana-program/memo"
drag, startPoint x: 251, startPoint y: 170, endPoint x: 182, endPoint y: 171, distance: 68.7
click at [182, 171] on li "@solana-program/system" at bounding box center [293, 170] width 248 height 10
copy code "@solana-program/system"
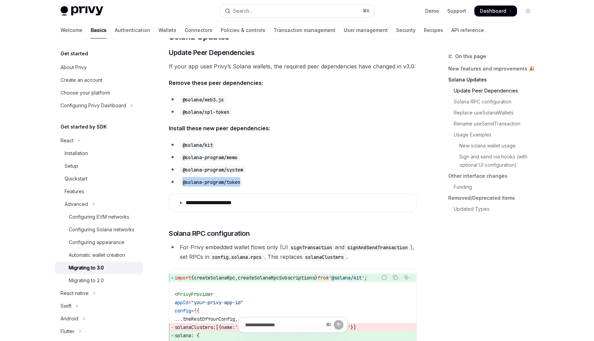
drag, startPoint x: 251, startPoint y: 179, endPoint x: 181, endPoint y: 185, distance: 70.3
click at [181, 185] on li "@solana-program/token" at bounding box center [293, 182] width 248 height 10
copy code "@solana-program/token"
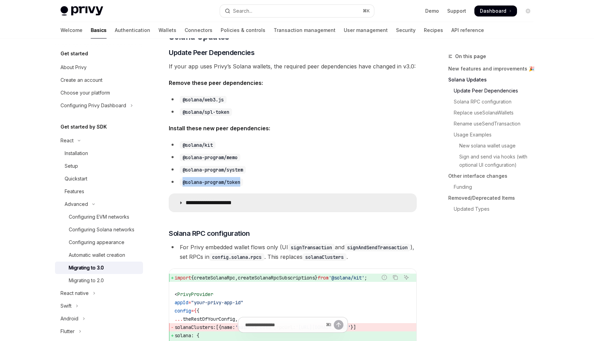
scroll to position [214, 0]
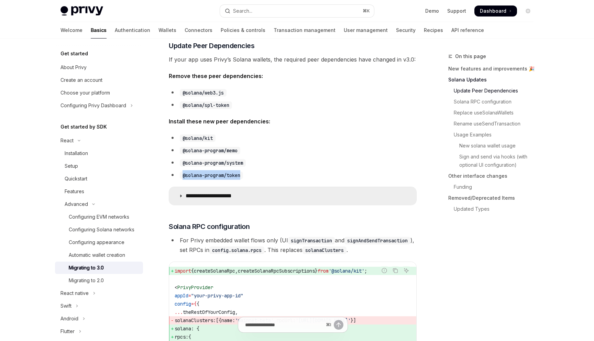
click at [322, 198] on summary "**********" at bounding box center [292, 196] width 247 height 18
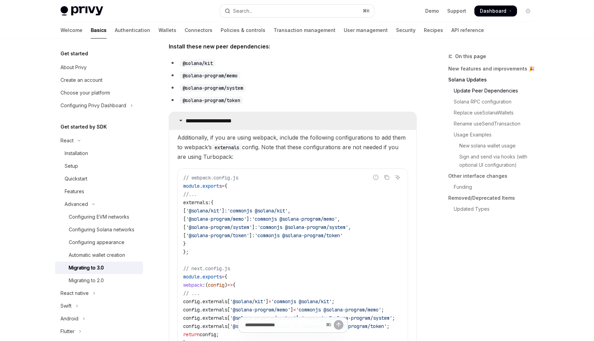
scroll to position [292, 0]
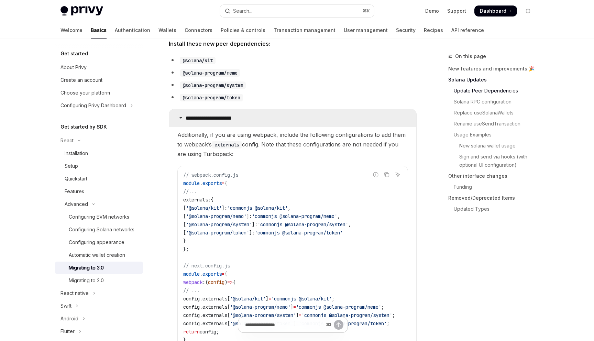
click at [294, 121] on summary "**********" at bounding box center [292, 118] width 247 height 18
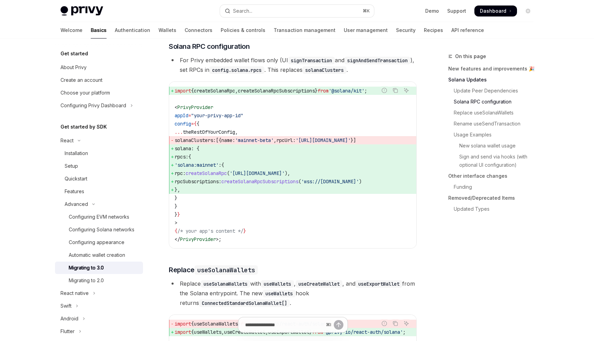
scroll to position [391, 0]
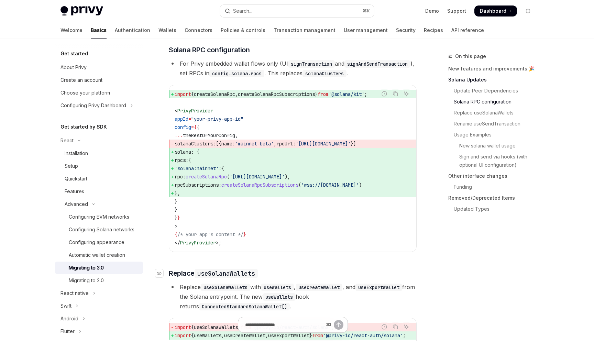
click at [233, 278] on code "useSolanaWallets" at bounding box center [225, 273] width 63 height 9
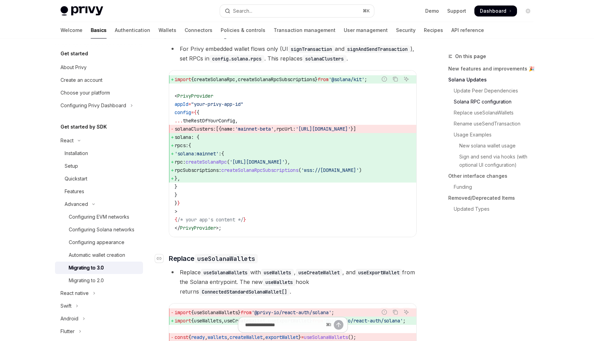
click at [227, 340] on span "wallets" at bounding box center [217, 345] width 19 height 6
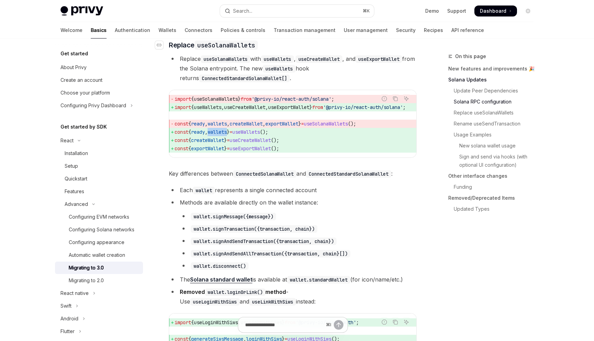
scroll to position [619, 0]
click at [241, 63] on code "useSolanaWallets" at bounding box center [225, 59] width 49 height 8
copy code "useSolanaWallets"
click at [230, 63] on code "useSolanaWallets" at bounding box center [225, 59] width 49 height 8
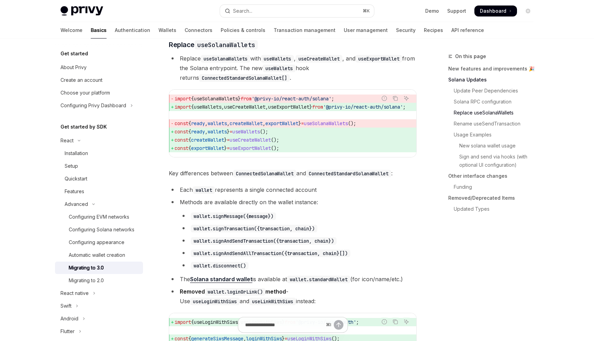
click at [230, 63] on code "useSolanaWallets" at bounding box center [225, 59] width 49 height 8
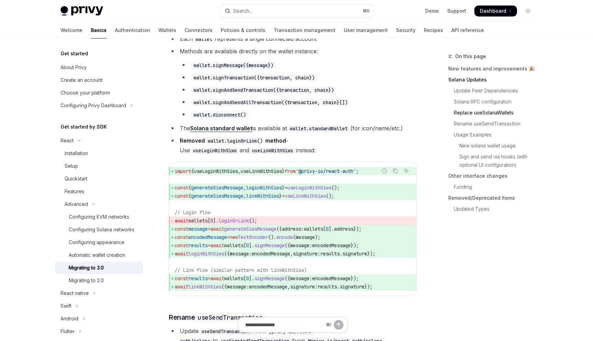
scroll to position [941, 0]
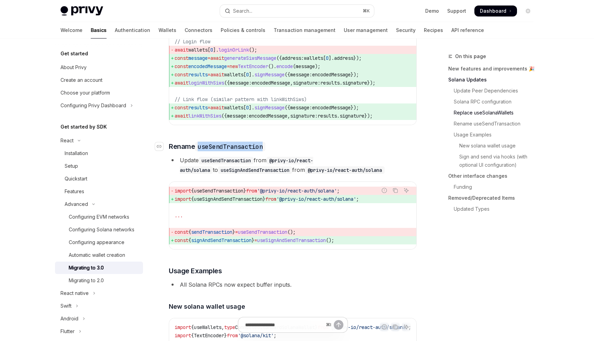
drag, startPoint x: 274, startPoint y: 166, endPoint x: 199, endPoint y: 165, distance: 75.3
click at [199, 151] on h3 "​ Rename useSendTransaction" at bounding box center [293, 147] width 248 height 10
copy code "useSendTransaction"
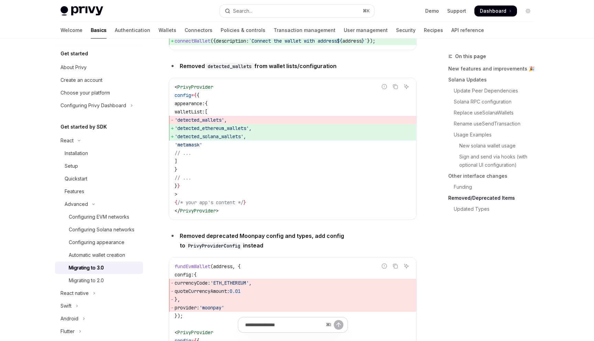
scroll to position [2350, 0]
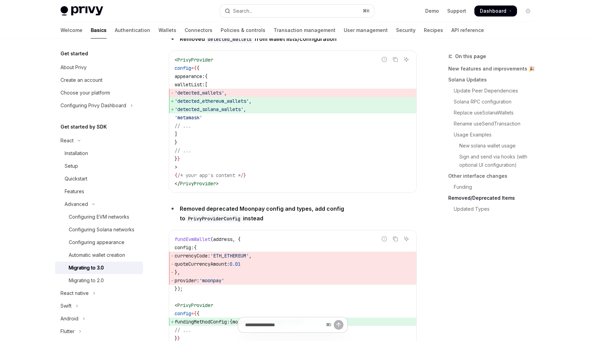
drag, startPoint x: 192, startPoint y: 107, endPoint x: 199, endPoint y: 155, distance: 49.0
click at [199, 155] on code "< PrivyProvider config = { { appearance: { walletList: [ 'detected_wallets' , '…" at bounding box center [293, 122] width 236 height 132
copy code "walletList: [ 'detected_wallets' , 'detected_ethereum_wallets' , 'detected_sola…"
